Goal: Check status: Check status

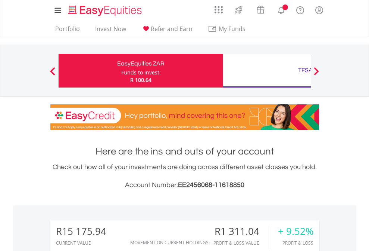
scroll to position [72, 117]
click at [121, 71] on div "Funds to invest:" at bounding box center [141, 72] width 40 height 7
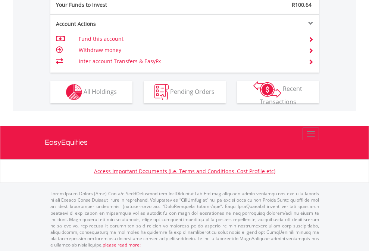
scroll to position [746, 0]
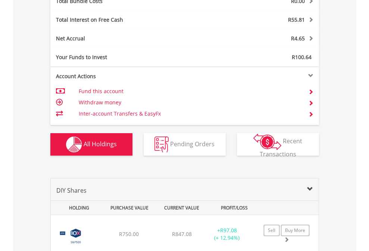
scroll to position [875, 0]
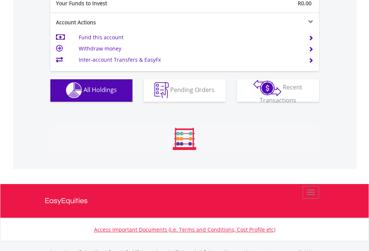
scroll to position [739, 0]
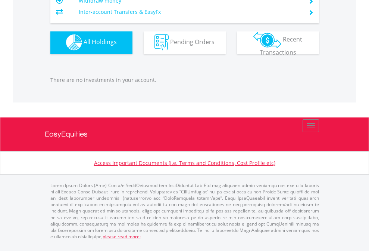
scroll to position [72, 117]
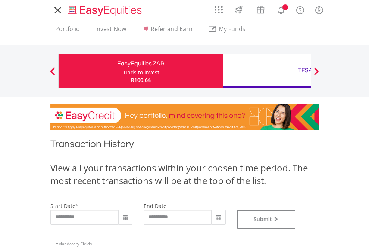
type input "**********"
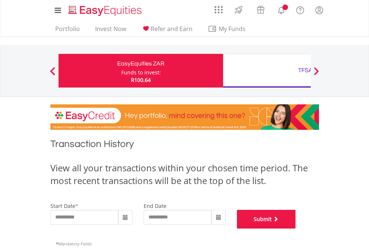
click at [296, 228] on button "Submit" at bounding box center [266, 219] width 59 height 19
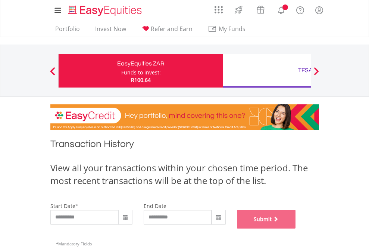
scroll to position [303, 0]
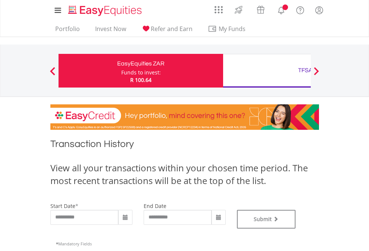
click at [267, 71] on div "TFSA" at bounding box center [306, 70] width 156 height 10
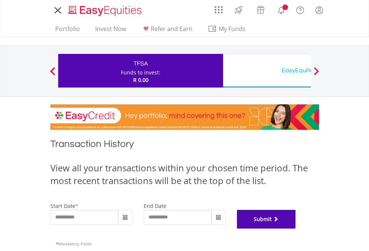
click at [296, 228] on button "Submit" at bounding box center [266, 219] width 59 height 19
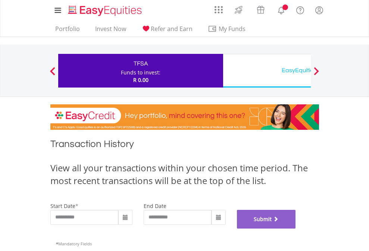
scroll to position [303, 0]
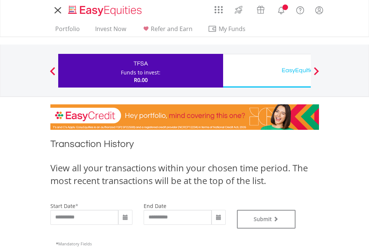
click at [267, 71] on div "EasyEquities USD" at bounding box center [306, 70] width 156 height 10
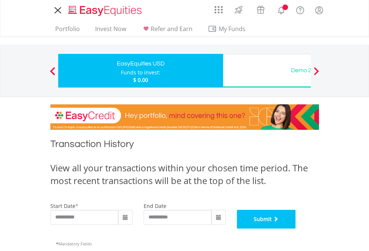
click at [296, 228] on button "Submit" at bounding box center [266, 219] width 59 height 19
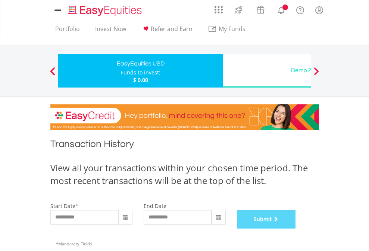
scroll to position [303, 0]
